Goal: Task Accomplishment & Management: Complete application form

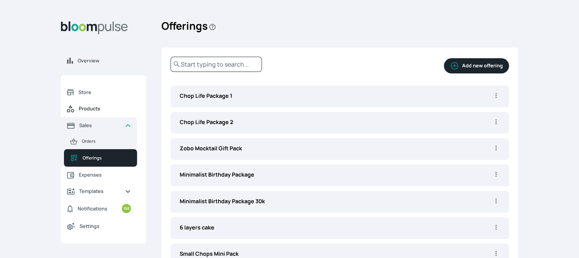
click at [103, 105] on link "Products" at bounding box center [99, 108] width 76 height 17
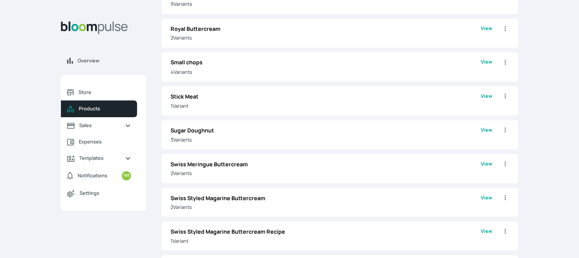
scroll to position [1378, 0]
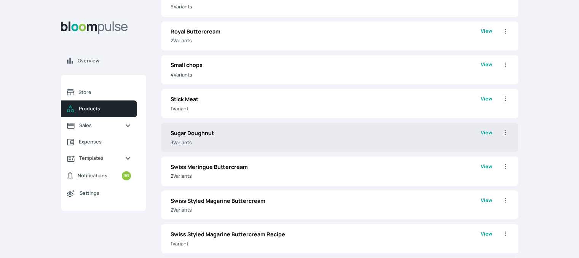
click at [486, 134] on link "View" at bounding box center [485, 137] width 11 height 17
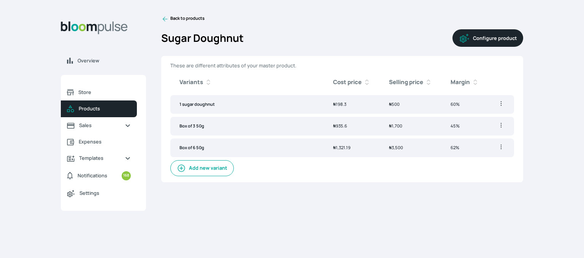
click at [92, 109] on span "Products" at bounding box center [105, 108] width 52 height 7
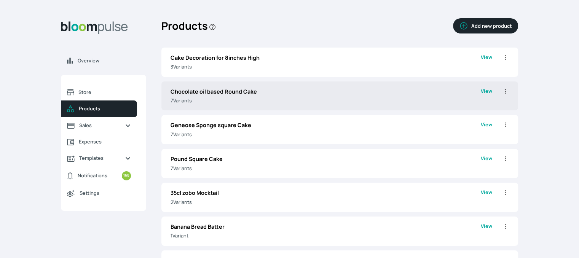
click at [267, 89] on p "Chocolate oil based Round Cake" at bounding box center [325, 91] width 310 height 8
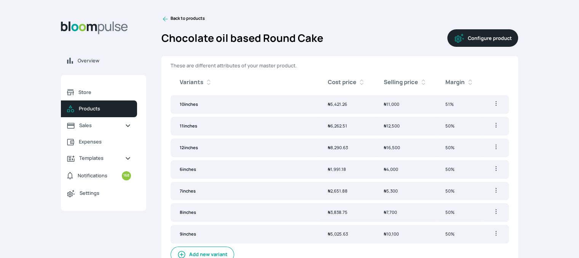
scroll to position [8, 0]
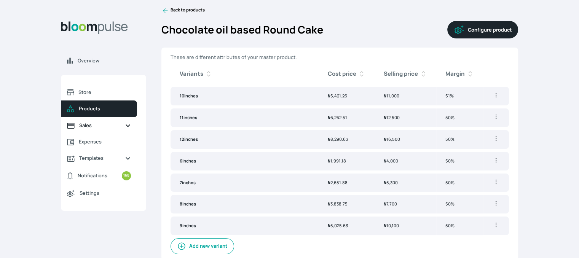
click at [91, 123] on span "Sales" at bounding box center [99, 125] width 40 height 7
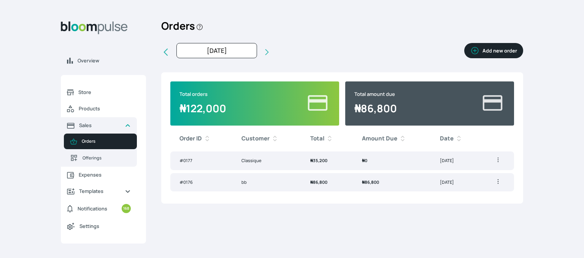
click at [491, 57] on button "Add new order" at bounding box center [494, 50] width 59 height 15
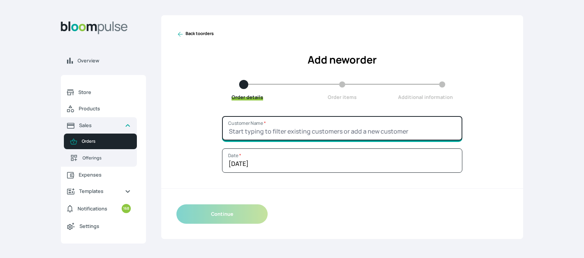
click at [281, 130] on input "Customer Name *" at bounding box center [342, 128] width 240 height 24
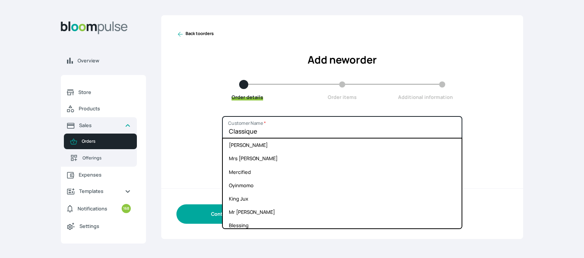
type input "Classique"
click at [204, 206] on button "Continue" at bounding box center [222, 213] width 91 height 19
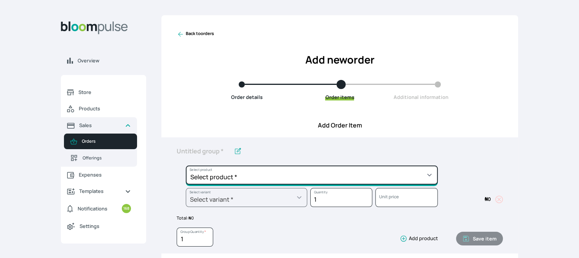
click at [245, 173] on select "Select product * Cake Decoration for 8inches High Chocolate oil based Round Cak…" at bounding box center [312, 174] width 252 height 19
select select "0a3636f1-4902-403d-89c1-f5465b9229a0"
click at [186, 165] on select "Select product * Cake Decoration for 8inches High Chocolate oil based Round Cak…" at bounding box center [312, 174] width 252 height 19
type input "Chocolate oil based Round Cake"
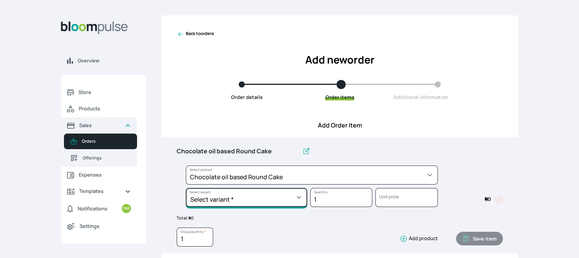
click at [275, 199] on select "Select variant * 10inches 11inches 12inches 6inches 7inches 8inches 9inches" at bounding box center [246, 197] width 121 height 19
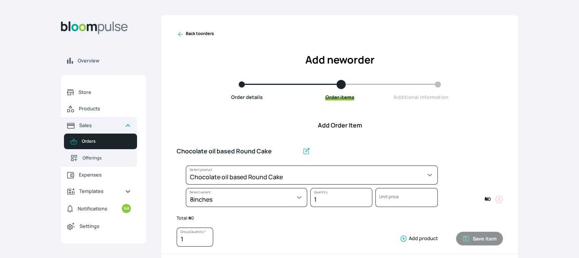
select select "0a3636f1-4902-403d-89c1-f5465b9229a0"
select select "1b042159-aabd-4eda-968f-ed2104558901"
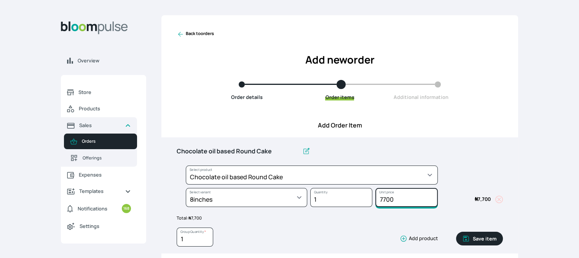
drag, startPoint x: 403, startPoint y: 197, endPoint x: 363, endPoint y: 194, distance: 40.1
click at [363, 194] on div "Select product * Cake Decoration for 8inches High Chocolate oil based Round Cak…" at bounding box center [340, 187] width 326 height 45
type input "8000"
click at [491, 238] on button "Save item" at bounding box center [479, 239] width 47 height 14
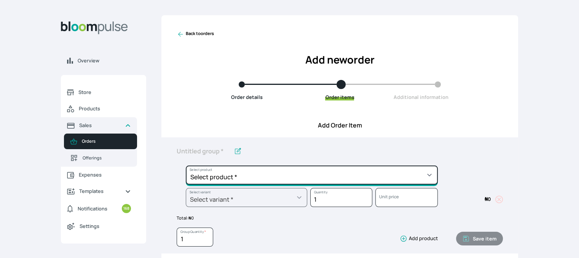
click at [409, 170] on select "Select product * Cake Decoration for 8inches High Chocolate oil based Round Cak…" at bounding box center [312, 174] width 252 height 19
select select "308ec9aa-9c9b-4c8b-9137-5de2303ab237"
click at [186, 165] on select "Select product * Cake Decoration for 8inches High Chocolate oil based Round Cak…" at bounding box center [312, 174] width 252 height 19
type input "Redvelvet oil based Round Cake"
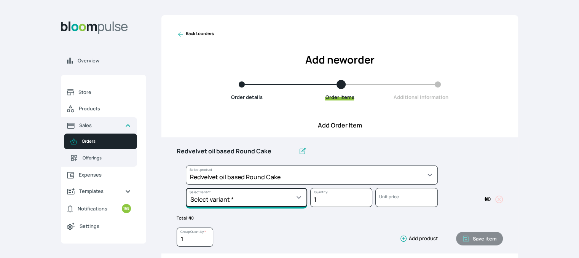
click at [300, 197] on select "Select variant * 10inches 11inches 12inches 6inches 7inches 8inches 9inches" at bounding box center [246, 197] width 121 height 19
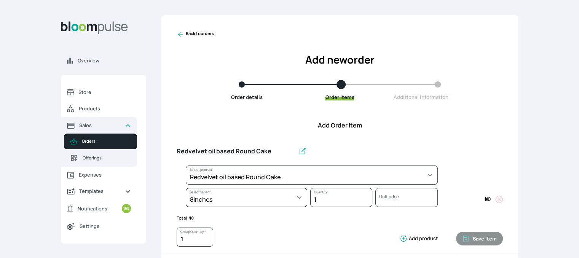
select select "308ec9aa-9c9b-4c8b-9137-5de2303ab237"
select select "e592fd65-7ecf-4c02-9b2e-527044ac8258"
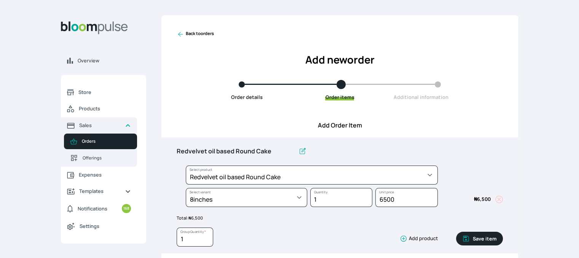
click at [478, 237] on button "Save item" at bounding box center [479, 239] width 47 height 14
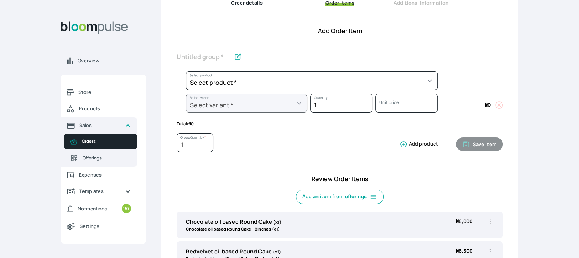
scroll to position [99, 0]
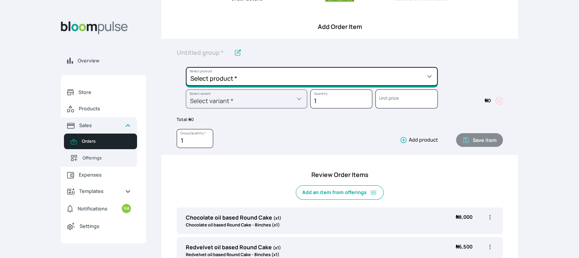
click at [414, 74] on select "Select product * Cake Decoration for 8inches High Chocolate oil based Round Cak…" at bounding box center [312, 76] width 252 height 19
select select "0a3636f1-4902-403d-89c1-f5465b9229a0"
click at [186, 67] on select "Select product * Cake Decoration for 8inches High Chocolate oil based Round Cak…" at bounding box center [312, 76] width 252 height 19
type input "Chocolate oil based Round Cake"
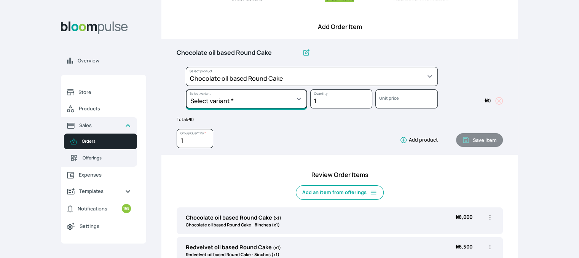
click at [296, 96] on select "Select variant * 10inches 11inches 12inches 6inches 7inches 8inches 9inches" at bounding box center [246, 98] width 121 height 19
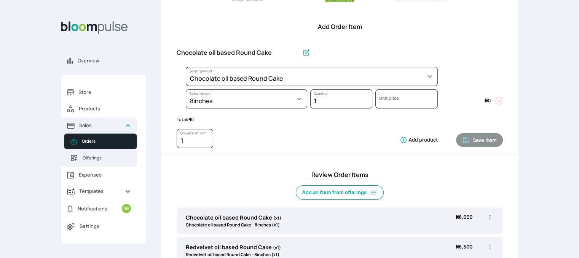
select select "0a3636f1-4902-403d-89c1-f5465b9229a0"
select select "1b042159-aabd-4eda-968f-ed2104558901"
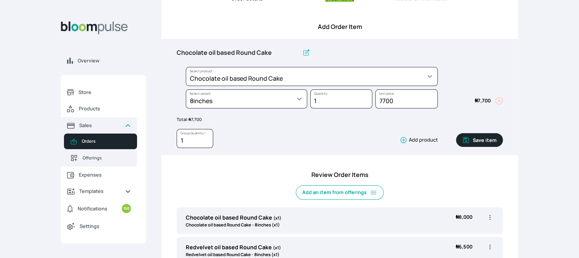
click at [490, 140] on button "Save item" at bounding box center [479, 140] width 47 height 14
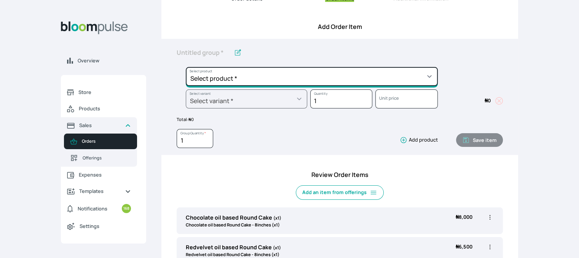
click at [415, 76] on select "Select product * Cake Decoration for 8inches High Chocolate oil based Round Cak…" at bounding box center [312, 76] width 252 height 19
select select "cda72d0d-3d53-418f-8b8c-ee180d80a3bf"
click at [186, 67] on select "Select product * Cake Decoration for 8inches High Chocolate oil based Round Cak…" at bounding box center [312, 76] width 252 height 19
type input "Cookies and cream oil based Round Cake"
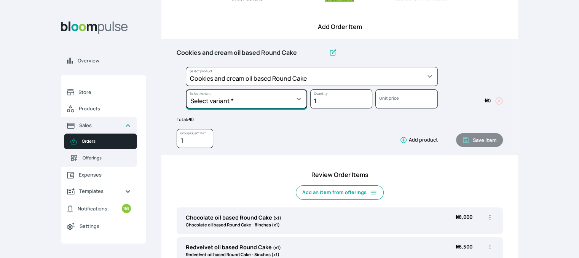
click at [301, 105] on select "Select variant * 10inches 11inches 12inches 13inches 14inches 6inches 7inches 8…" at bounding box center [246, 98] width 121 height 19
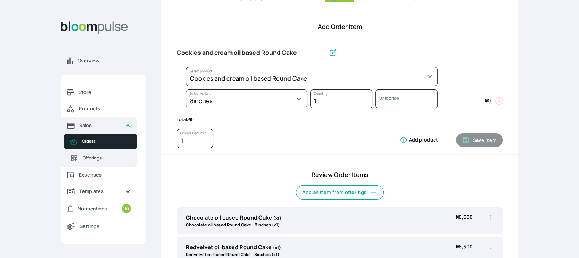
select select "cda72d0d-3d53-418f-8b8c-ee180d80a3bf"
select select "34752c39-02f7-4cb1-9046-992428bcfe40"
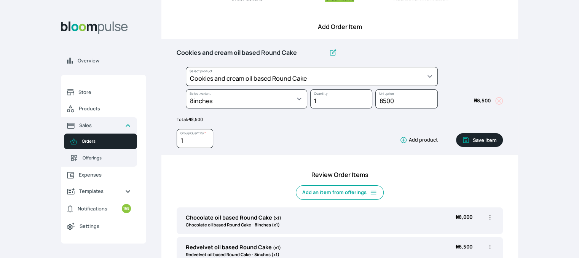
click at [484, 143] on button "Save item" at bounding box center [479, 140] width 47 height 14
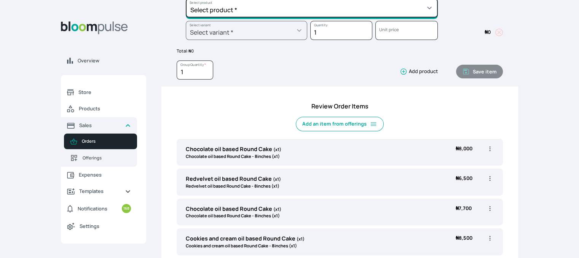
scroll to position [165, 0]
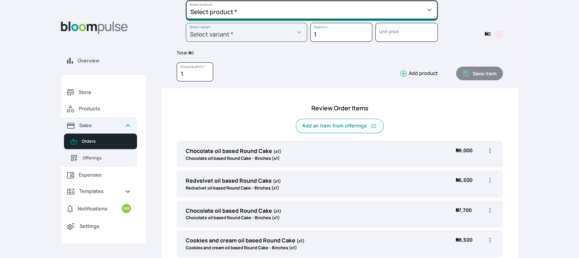
click at [434, 6] on select "Select product * Cake Decoration for 8inches High Chocolate oil based Round Cak…" at bounding box center [312, 9] width 252 height 19
select select "83f82b0c-44eb-4ac8-bd97-27faddcd7e30"
click at [186, 0] on select "Select product * Cake Decoration for 8inches High Chocolate oil based Round Cak…" at bounding box center [312, 9] width 252 height 19
type input "Whipped Cream Frosting"
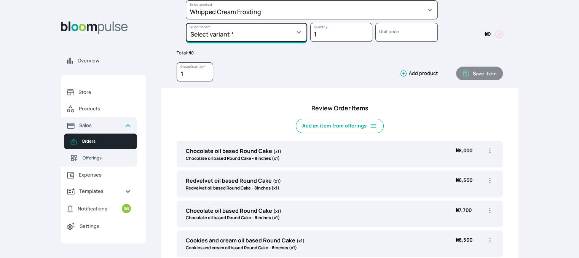
click at [298, 33] on select "Select variant * 1 cup 2 cups 3 cups 4 cups" at bounding box center [246, 32] width 121 height 19
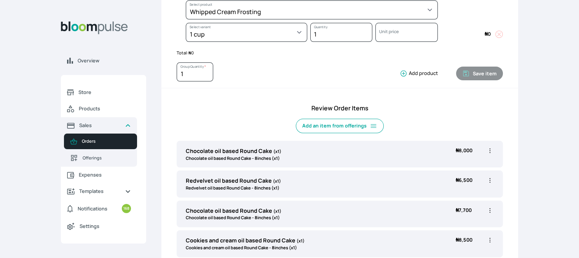
select select "83f82b0c-44eb-4ac8-bd97-27faddcd7e30"
select select "274bdbb1-b40b-44f1-8806-7773b9740937"
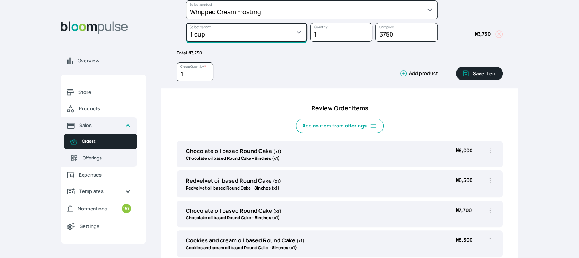
click at [297, 32] on select "Select variant * 1 cup 2 cups 3 cups 4 cups" at bounding box center [246, 32] width 121 height 19
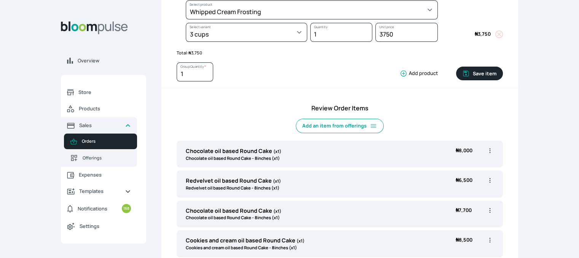
select select "83f82b0c-44eb-4ac8-bd97-27faddcd7e30"
select select "fde2ff08-7291-4fbf-b13d-84aa5027fb42"
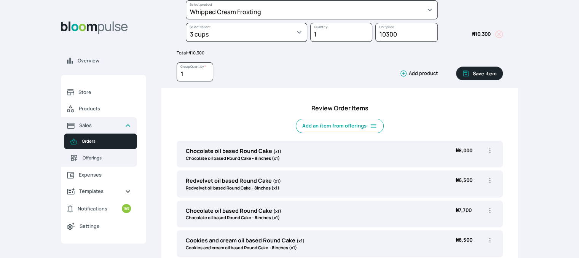
click at [475, 73] on button "Save item" at bounding box center [479, 74] width 47 height 14
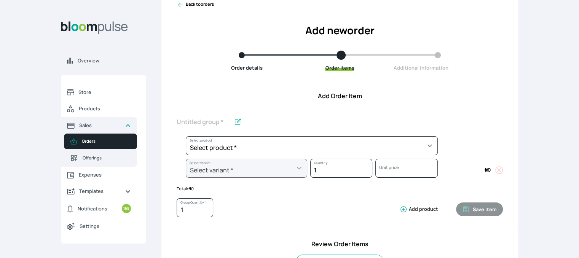
scroll to position [26, 0]
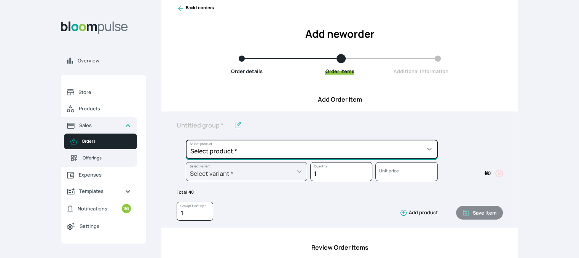
click at [416, 144] on select "Select product * Cake Decoration for 8inches High Chocolate oil based Round Cak…" at bounding box center [312, 149] width 252 height 19
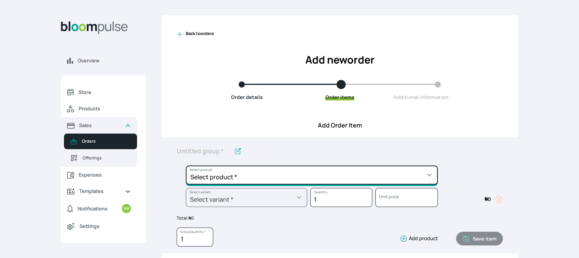
click at [423, 177] on select "Select product * Cake Decoration for 8inches High Chocolate oil based Round Cak…" at bounding box center [312, 174] width 252 height 19
select select "023b730d-bc46-477e-b7f7-d3522e7f455b"
click at [186, 165] on select "Select product * Cake Decoration for 8inches High Chocolate oil based Round Cak…" at bounding box center [312, 174] width 252 height 19
type input "Cake Decoration for 8inches High"
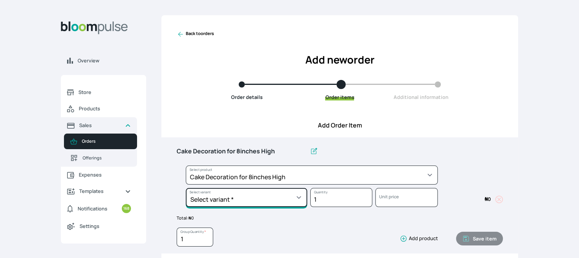
click at [296, 197] on select "Select variant * Basic Complex Regular" at bounding box center [246, 197] width 121 height 19
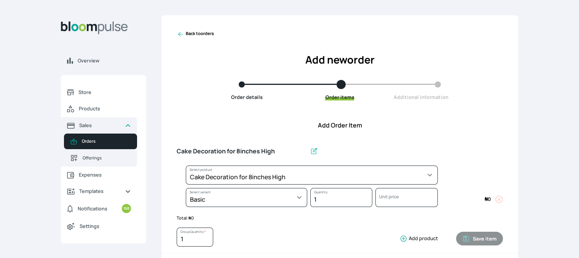
select select "023b730d-bc46-477e-b7f7-d3522e7f455b"
select select "9f71b5dd-e714-40de-ac71-bf286294e84c"
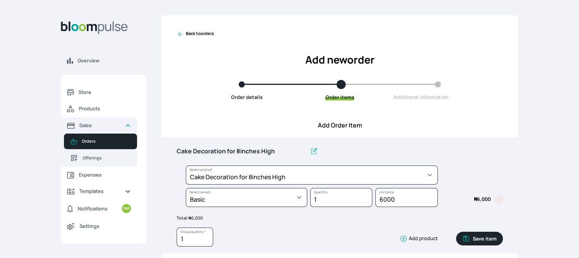
click at [471, 236] on button "Save item" at bounding box center [479, 239] width 47 height 14
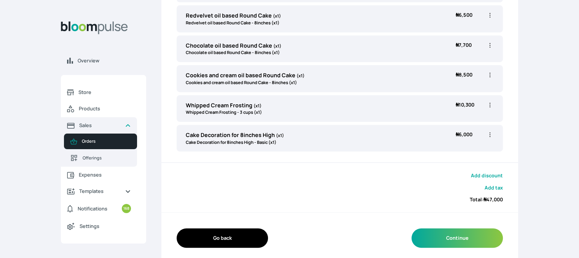
scroll to position [334, 0]
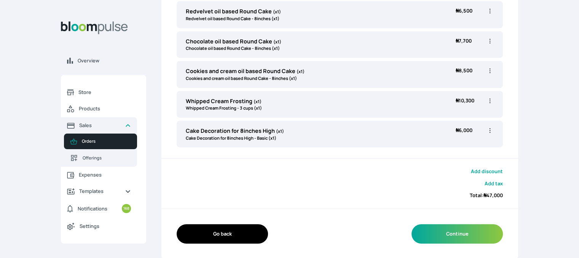
click at [485, 169] on button "Add discount" at bounding box center [487, 171] width 32 height 7
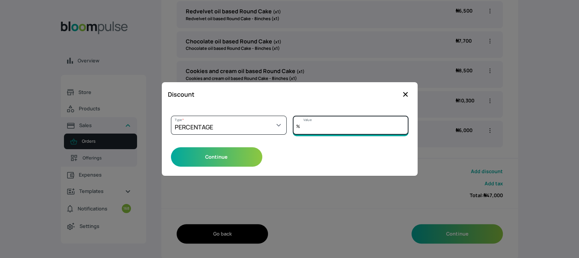
drag, startPoint x: 309, startPoint y: 126, endPoint x: 294, endPoint y: 121, distance: 16.0
click at [294, 121] on div "Value %" at bounding box center [351, 125] width 116 height 19
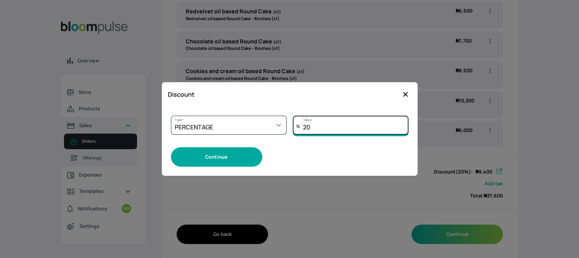
type input "20"
click at [239, 159] on button "Continue" at bounding box center [216, 156] width 91 height 19
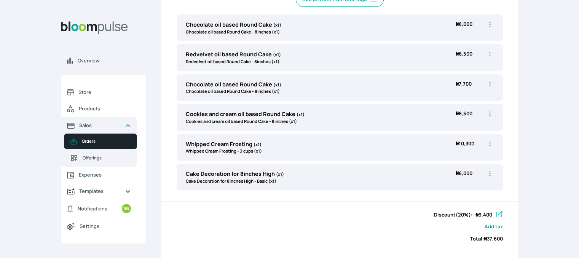
scroll to position [289, 0]
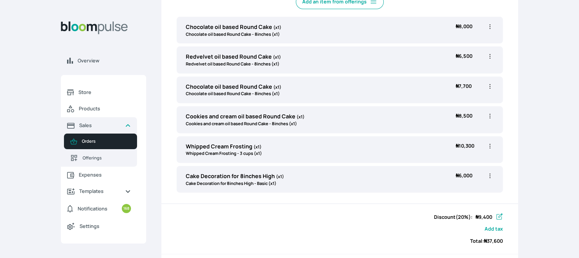
click at [384, 221] on div "Discount (20%) : ₦ 9,400 Add tax Total: ₦ 37,600" at bounding box center [339, 228] width 356 height 49
click at [489, 26] on icon "button" at bounding box center [489, 26] width 1 height 5
click at [460, 43] on span "Edit" at bounding box center [460, 42] width 55 height 8
type input "Chocolate oil based Round Cake"
select select "0a3636f1-4902-403d-89c1-f5465b9229a0"
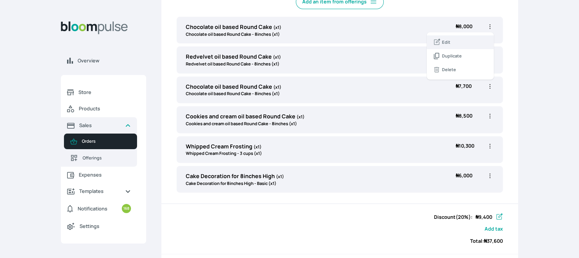
select select "1b042159-aabd-4eda-968f-ed2104558901"
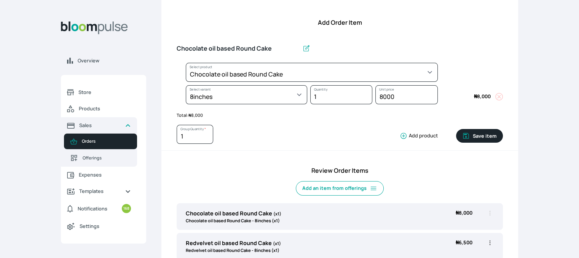
scroll to position [97, 0]
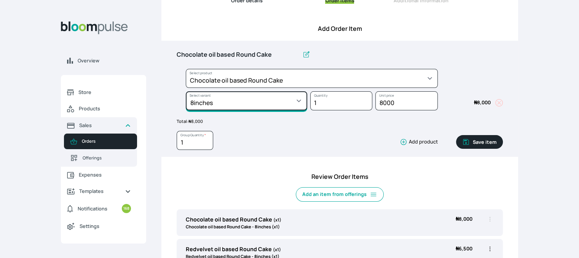
click at [272, 102] on select "Select variant * 10inches 11inches 12inches 6inches 7inches 8inches 9inches" at bounding box center [246, 100] width 121 height 19
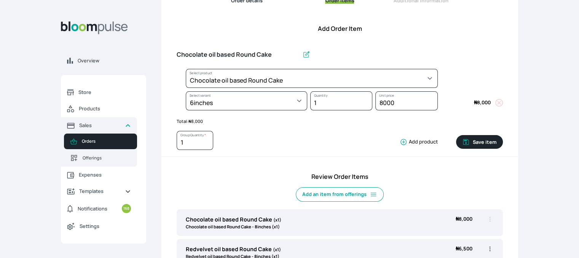
select select "0a3636f1-4902-403d-89c1-f5465b9229a0"
select select "430dc832-116b-4f0b-ac5d-bc426ed0a68c"
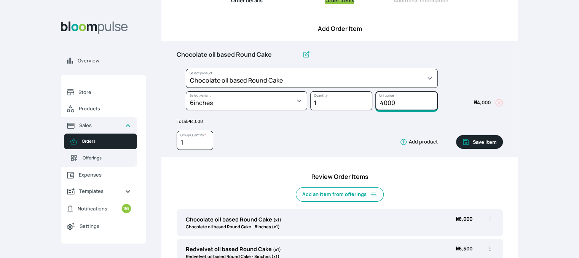
drag, startPoint x: 400, startPoint y: 102, endPoint x: 354, endPoint y: 99, distance: 46.5
click at [354, 99] on div "Select product * Cake Decoration for 8inches High Chocolate oil based Round Cak…" at bounding box center [340, 91] width 326 height 45
type input "5000"
click at [477, 140] on button "Save item" at bounding box center [479, 142] width 47 height 14
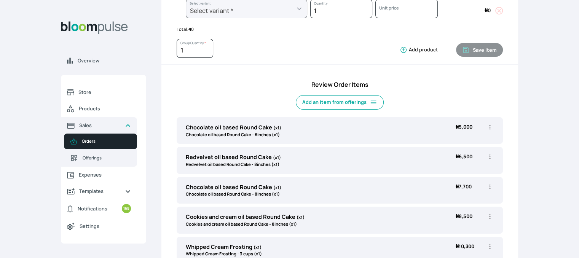
scroll to position [196, 0]
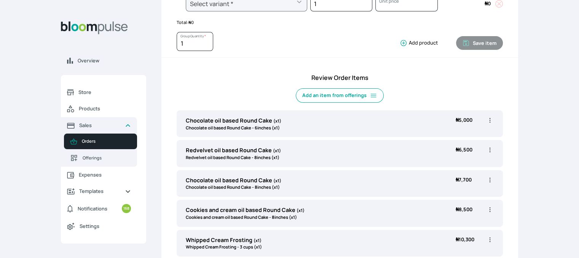
click at [490, 146] on icon "button" at bounding box center [490, 150] width 8 height 8
click at [456, 166] on span "Edit" at bounding box center [460, 166] width 55 height 8
select select "308ec9aa-9c9b-4c8b-9137-5de2303ab237"
select select "e592fd65-7ecf-4c02-9b2e-527044ac8258"
type input "Redvelvet oil based Round Cake"
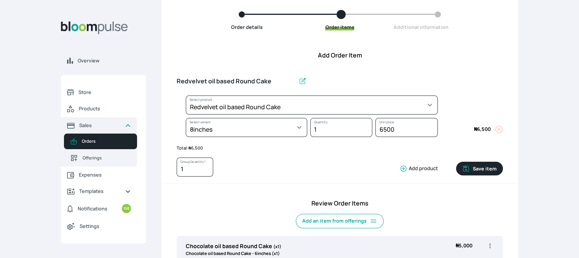
scroll to position [56, 0]
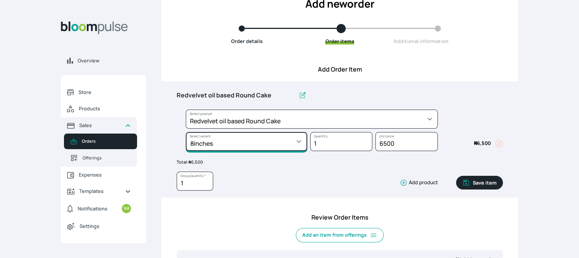
click at [277, 142] on select "Select variant * 10inches 11inches 12inches 6inches 7inches 8inches 9inches" at bounding box center [246, 141] width 121 height 19
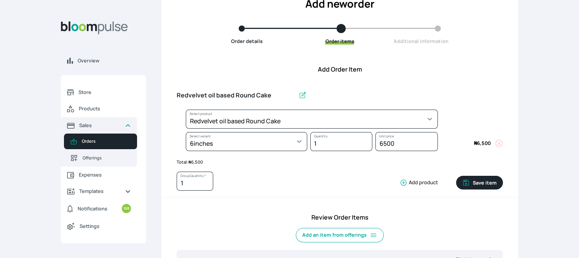
select select "308ec9aa-9c9b-4c8b-9137-5de2303ab237"
select select "539ea3f9-7b58-4ed5-a6fa-3c2a5292c254"
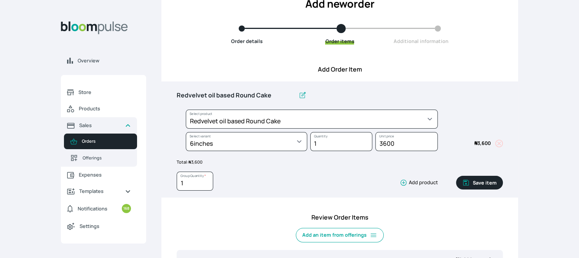
click at [472, 182] on button "Save item" at bounding box center [479, 183] width 47 height 14
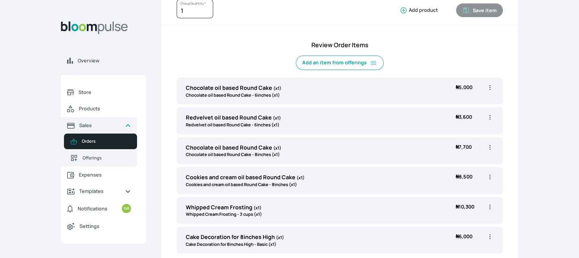
scroll to position [229, 0]
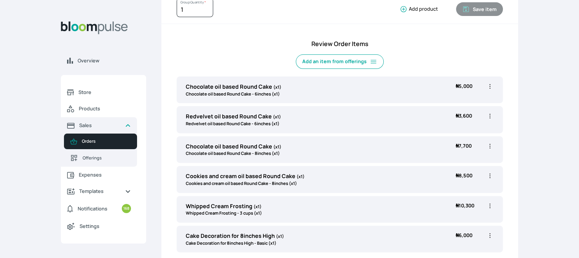
click at [488, 142] on icon "button" at bounding box center [490, 146] width 8 height 8
click at [447, 160] on span "Edit" at bounding box center [446, 162] width 8 height 6
type input "Chocolate oil based Round Cake"
select select "0a3636f1-4902-403d-89c1-f5465b9229a0"
select select "1b042159-aabd-4eda-968f-ed2104558901"
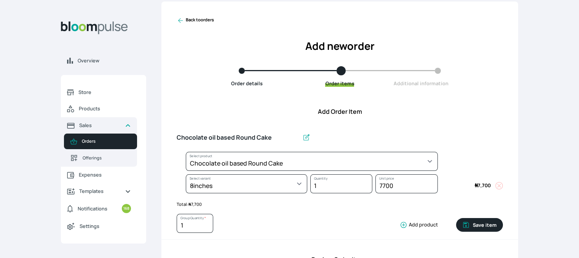
scroll to position [6, 0]
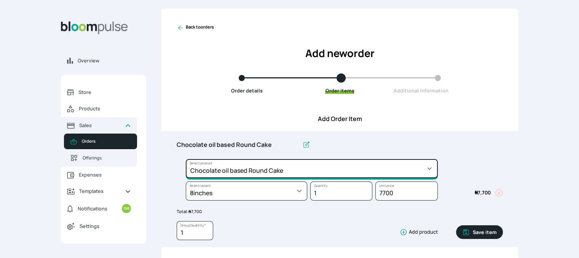
click at [364, 166] on select "Select product * Cake Decoration for 8inches High Chocolate oil based Round Cak…" at bounding box center [312, 168] width 252 height 19
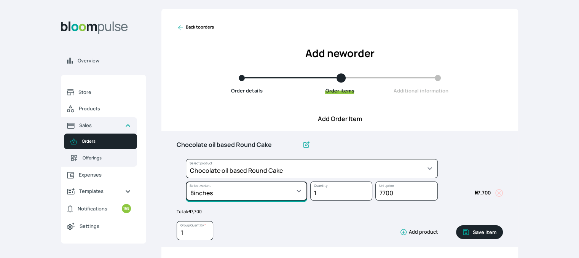
click at [283, 192] on select "Select variant * 10inches 11inches 12inches 6inches 7inches 8inches 9inches" at bounding box center [246, 190] width 121 height 19
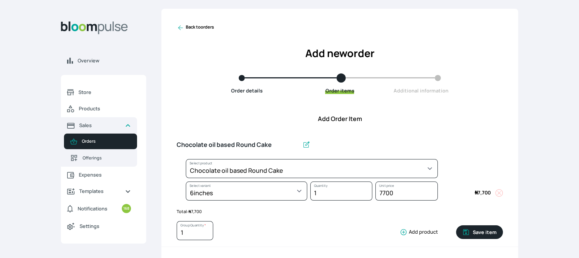
select select "0a3636f1-4902-403d-89c1-f5465b9229a0"
select select "430dc832-116b-4f0b-ac5d-bc426ed0a68c"
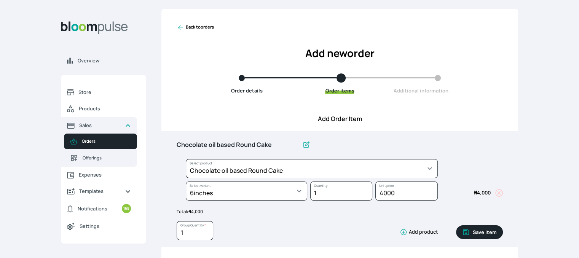
click at [469, 231] on icon "button" at bounding box center [466, 232] width 6 height 6
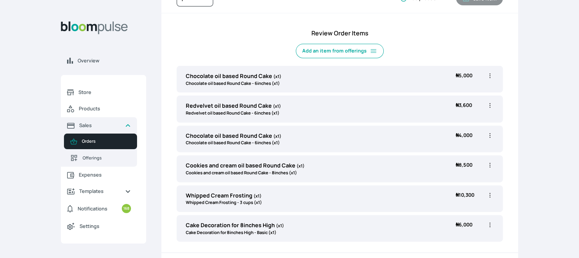
scroll to position [263, 0]
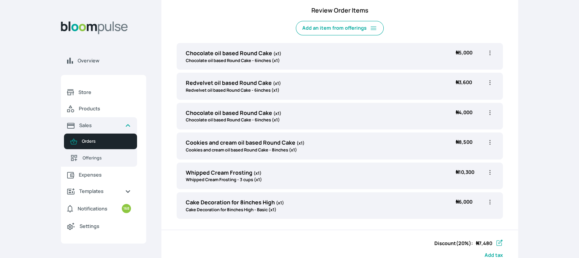
click at [490, 142] on icon "button" at bounding box center [490, 142] width 8 height 8
click at [447, 161] on li "Edit" at bounding box center [459, 158] width 67 height 14
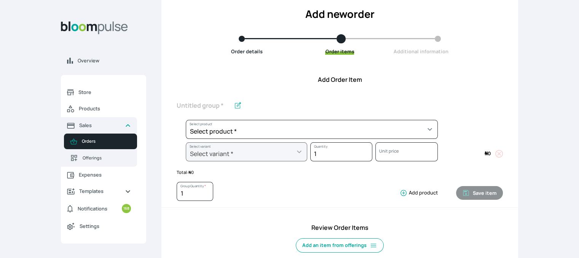
scroll to position [44, 0]
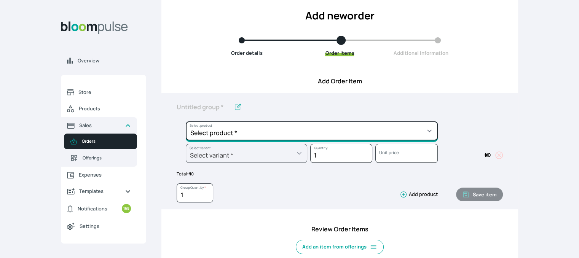
click at [326, 136] on select "Select product * Cake Decoration for 8inches High Chocolate oil based Round Cak…" at bounding box center [312, 130] width 252 height 19
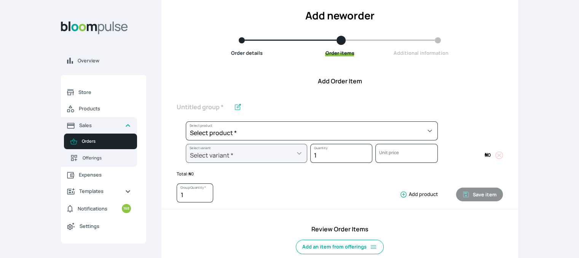
click at [265, 171] on p "Total: ₦ 0" at bounding box center [340, 174] width 326 height 6
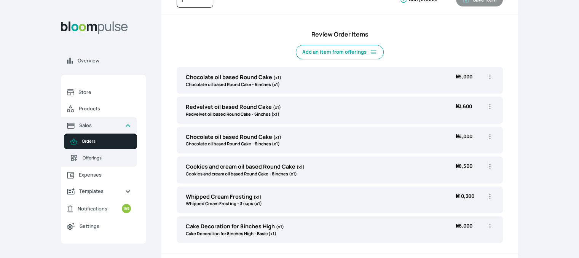
scroll to position [242, 0]
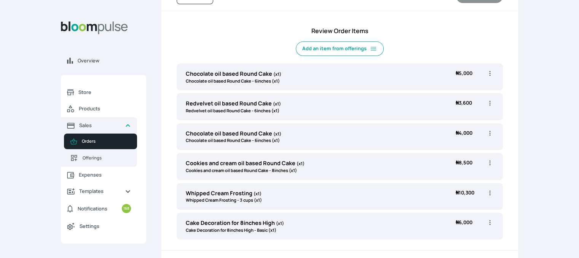
click at [490, 162] on icon "button" at bounding box center [489, 163] width 1 height 5
click at [464, 175] on span "Edit" at bounding box center [460, 179] width 55 height 8
type input "Cookies and cream oil based Round Cake"
select select "cda72d0d-3d53-418f-8b8c-ee180d80a3bf"
select select "34752c39-02f7-4cb1-9046-992428bcfe40"
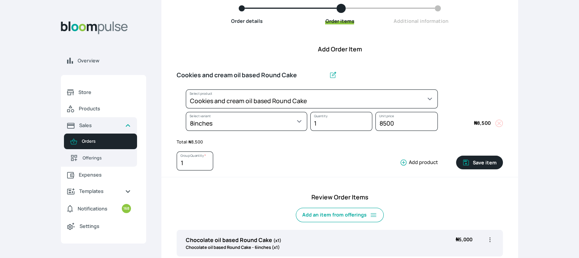
scroll to position [75, 0]
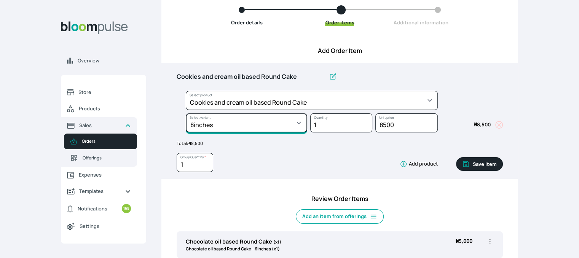
click at [286, 124] on select "Select variant * 10inches 11inches 12inches 13inches 14inches 6inches 7inches 8…" at bounding box center [246, 122] width 121 height 19
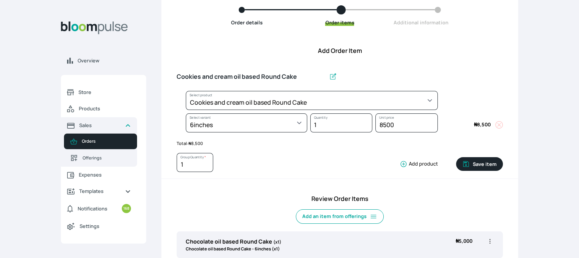
select select "cda72d0d-3d53-418f-8b8c-ee180d80a3bf"
select select "672edf05-6937-4469-9859-d71e507f1d25"
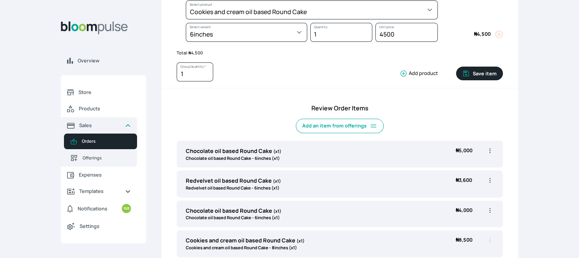
scroll to position [158, 0]
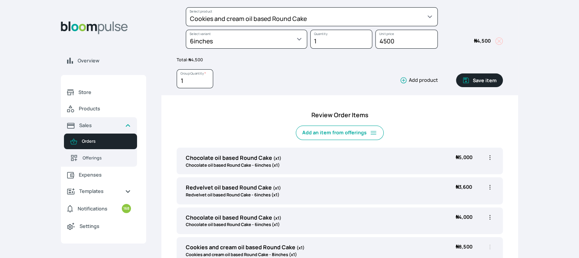
click at [474, 82] on button "Save item" at bounding box center [479, 80] width 47 height 14
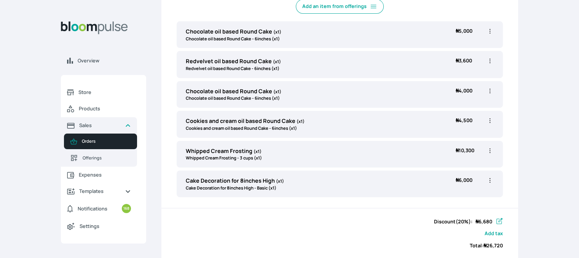
scroll to position [313, 0]
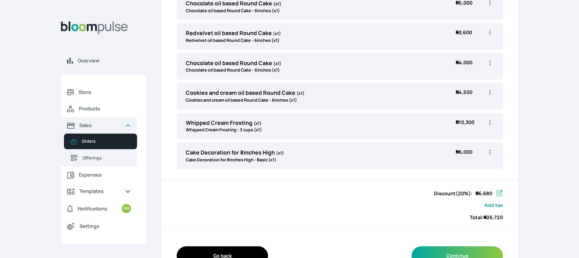
click at [490, 122] on icon "button" at bounding box center [490, 123] width 8 height 8
click at [462, 138] on span "Edit" at bounding box center [460, 138] width 55 height 8
type input "Whipped Cream Frosting"
select select "83f82b0c-44eb-4ac8-bd97-27faddcd7e30"
select select "fde2ff08-7291-4fbf-b13d-84aa5027fb42"
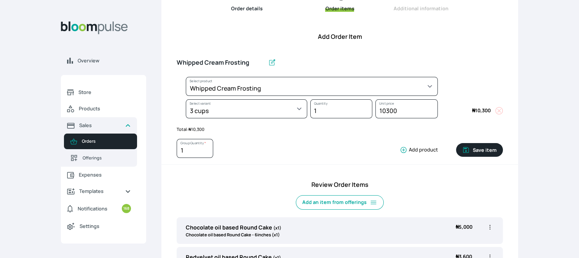
scroll to position [5, 0]
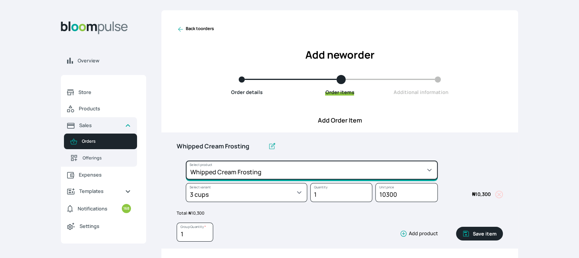
click at [324, 172] on select "Select product * Cake Decoration for 8inches High Chocolate oil based Round Cak…" at bounding box center [312, 170] width 252 height 19
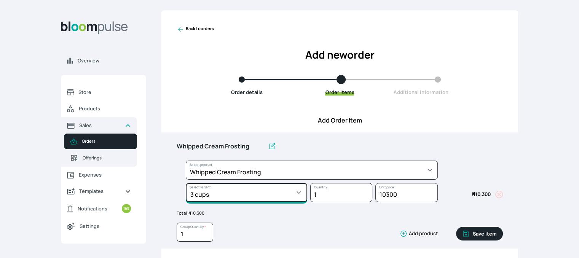
click at [282, 193] on select "Select variant * 1 cup 2 cups 3 cups 4 cups" at bounding box center [246, 192] width 121 height 19
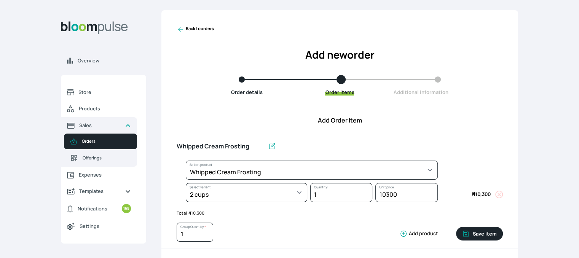
select select "83f82b0c-44eb-4ac8-bd97-27faddcd7e30"
select select "c32598fd-da48-43a0-ba15-76ca132400df"
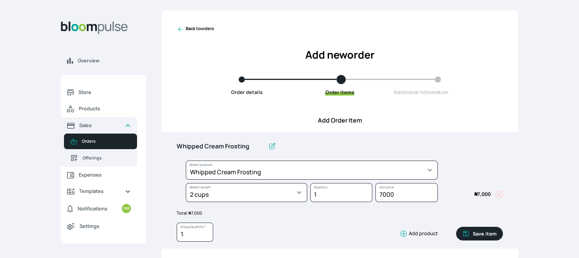
click at [482, 232] on button "Save item" at bounding box center [479, 234] width 47 height 14
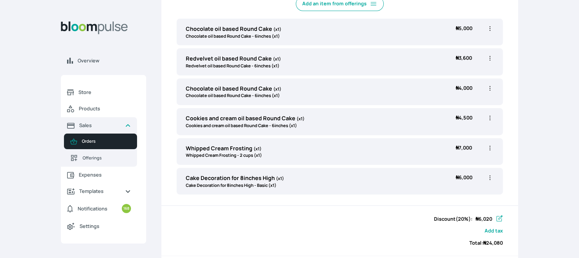
scroll to position [286, 0]
